Goal: Navigation & Orientation: Find specific page/section

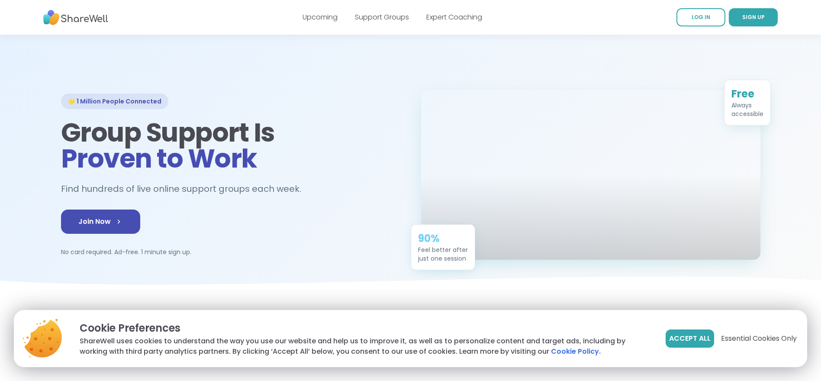
click at [747, 340] on span "Essential Cookies Only" at bounding box center [759, 338] width 76 height 10
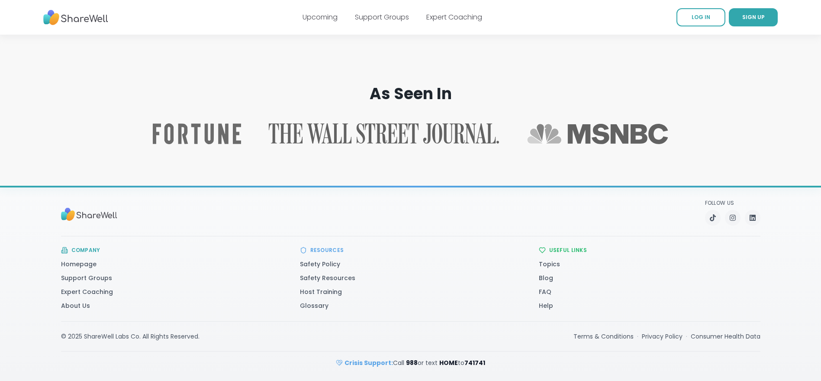
scroll to position [811, 0]
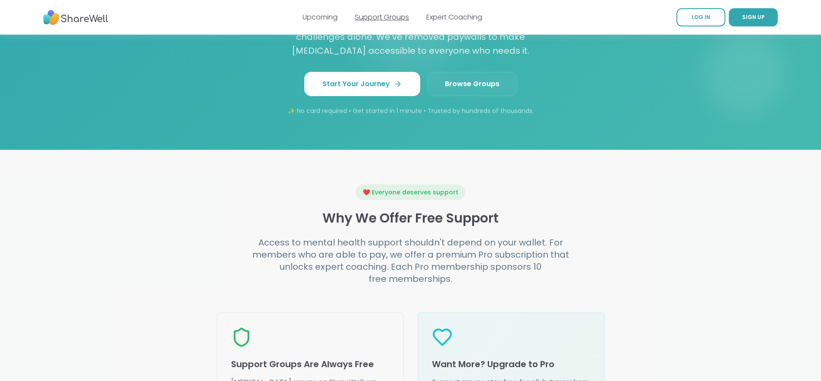
click at [380, 18] on link "Support Groups" at bounding box center [382, 17] width 54 height 10
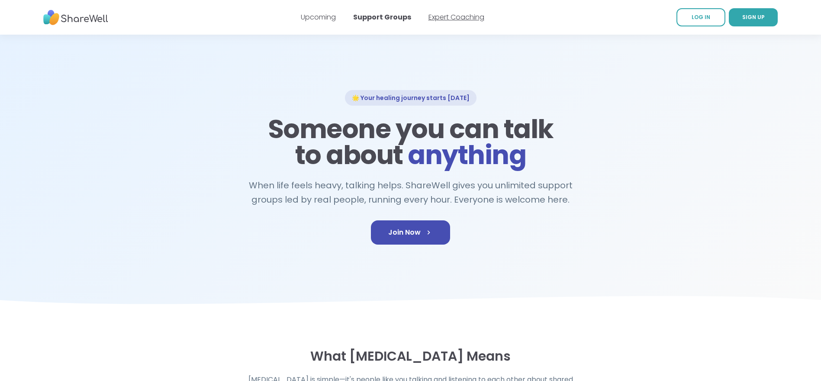
click at [457, 16] on link "Expert Coaching" at bounding box center [456, 17] width 56 height 10
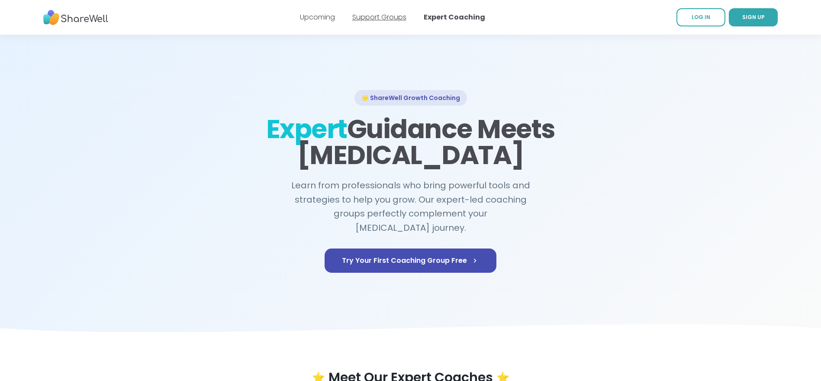
click at [380, 16] on link "Support Groups" at bounding box center [379, 17] width 54 height 10
